Goal: Navigation & Orientation: Find specific page/section

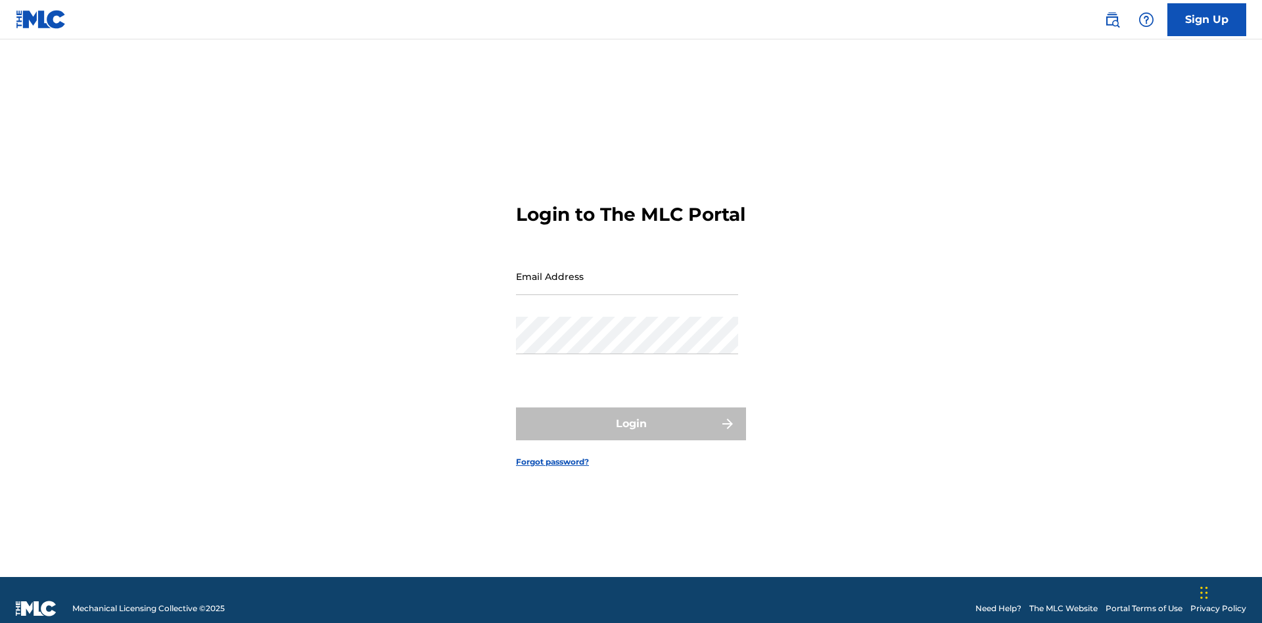
scroll to position [17, 0]
click at [627, 270] on input "Email Address" at bounding box center [627, 276] width 222 height 37
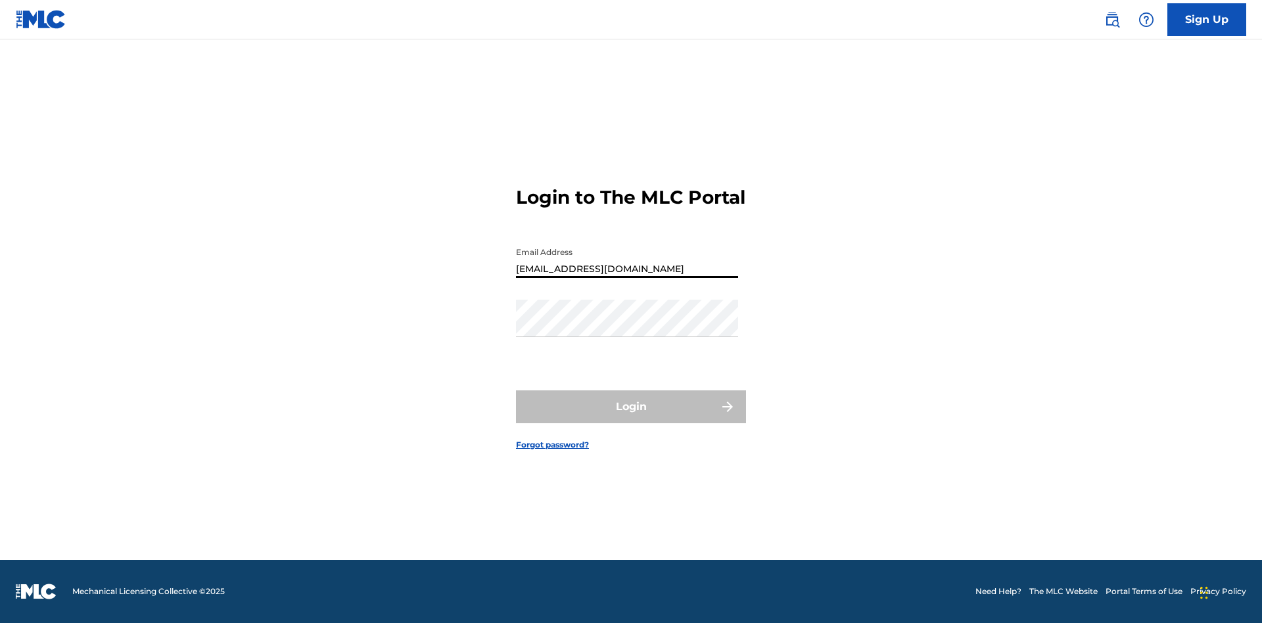
type input "[EMAIL_ADDRESS][DOMAIN_NAME]"
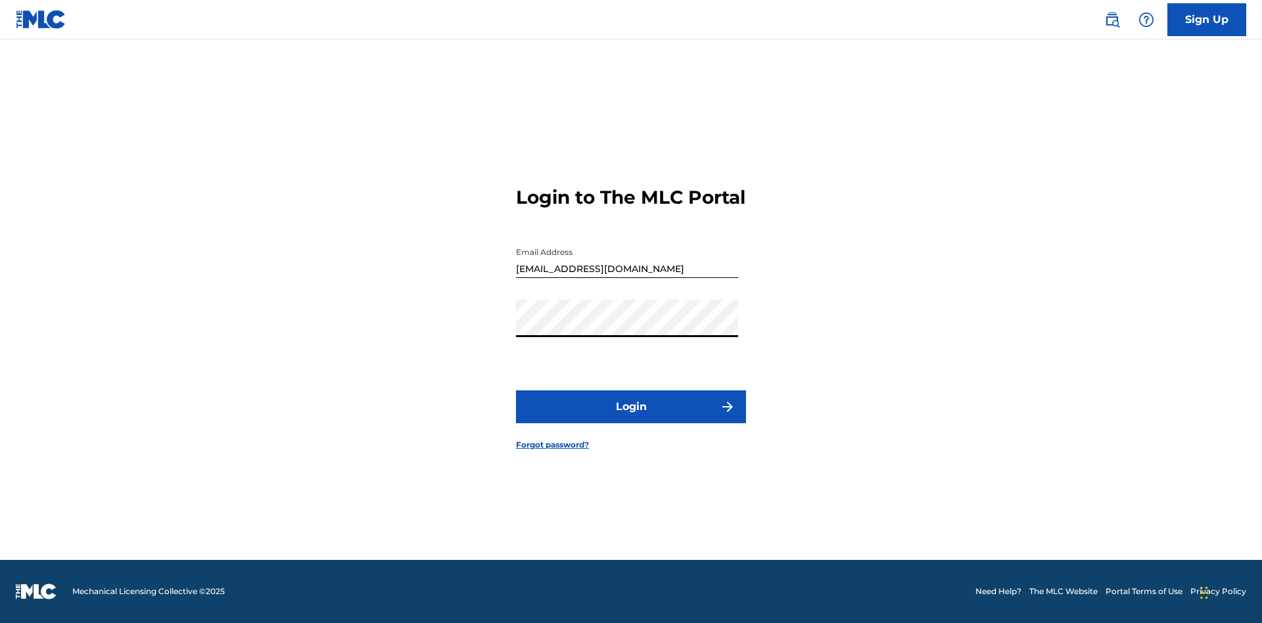
click at [631, 418] on button "Login" at bounding box center [631, 406] width 230 height 33
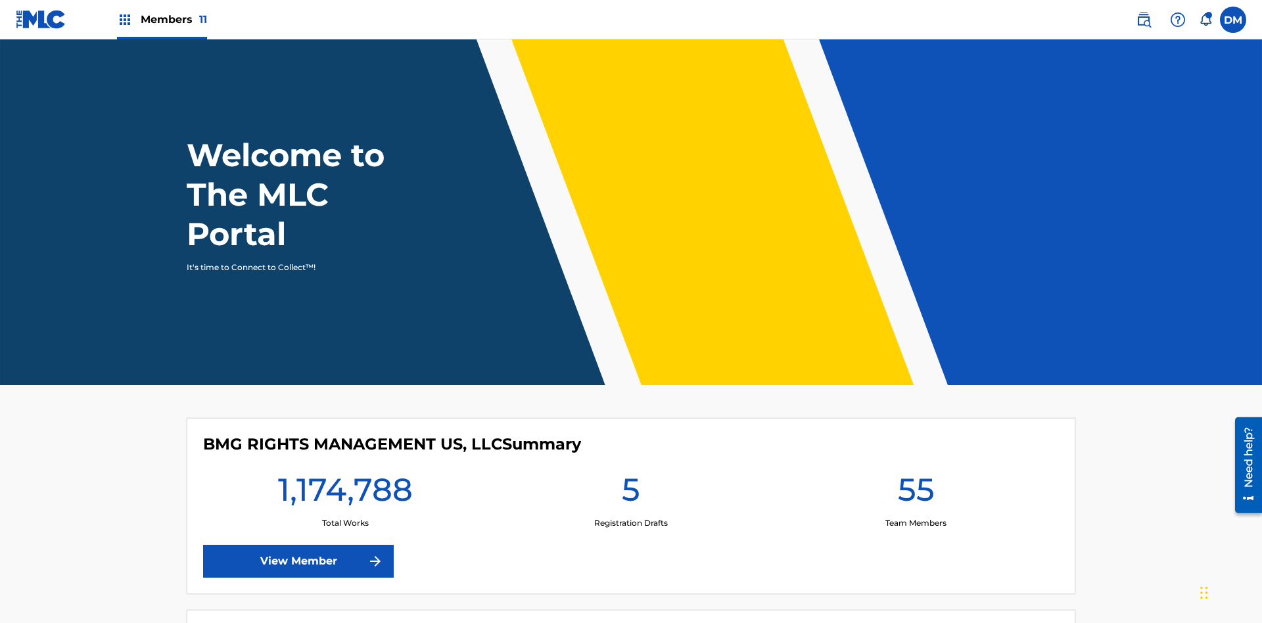
click at [162, 19] on span "Members 11" at bounding box center [174, 19] width 66 height 15
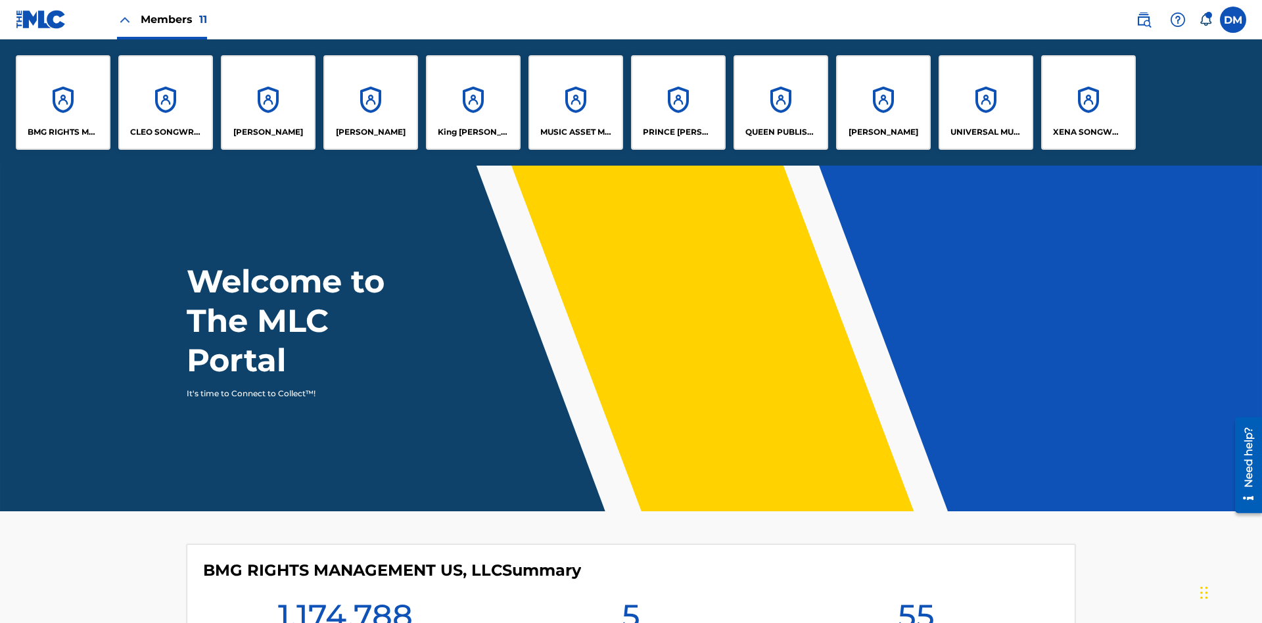
click at [473, 132] on p "King McTesterson" at bounding box center [474, 132] width 72 height 12
